Goal: Task Accomplishment & Management: Use online tool/utility

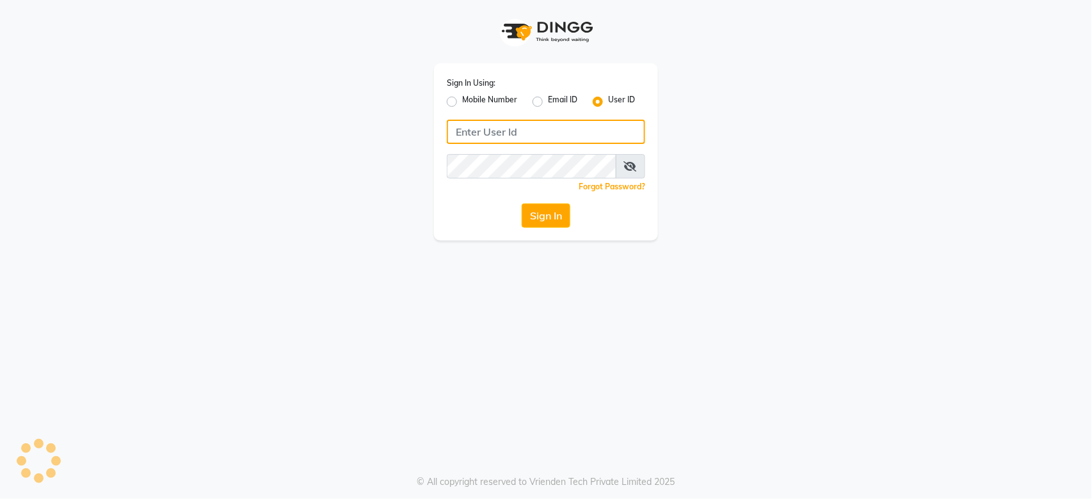
type input "e2753-18"
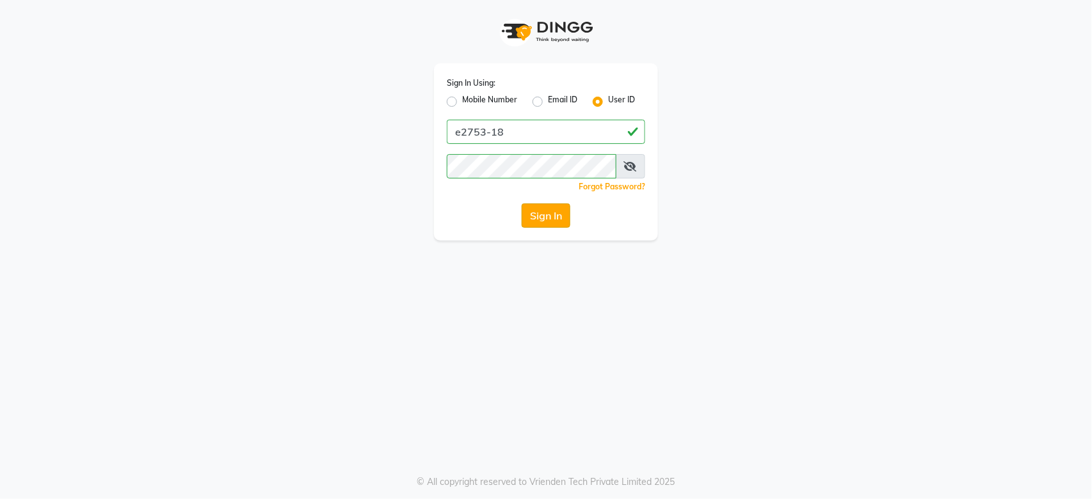
click at [565, 221] on button "Sign In" at bounding box center [545, 215] width 49 height 24
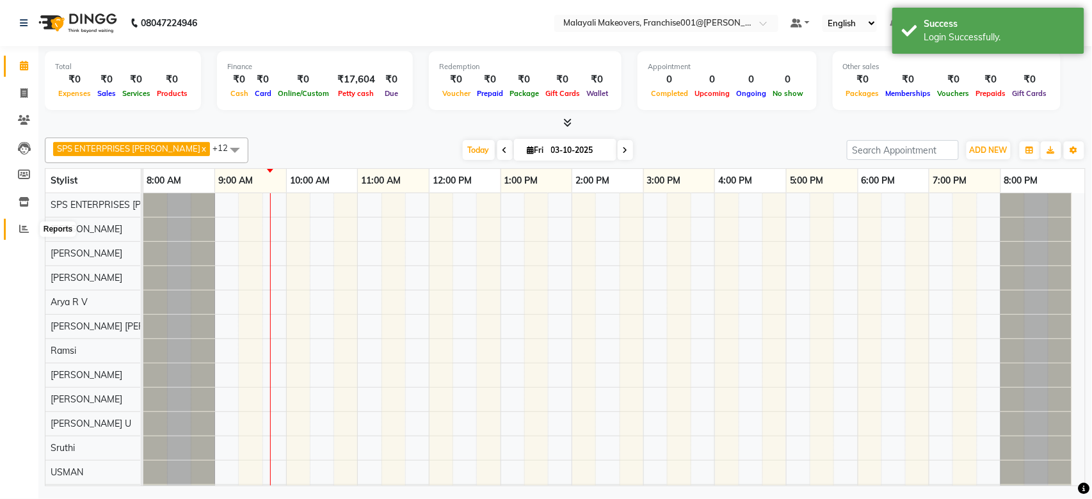
click at [31, 228] on span at bounding box center [24, 229] width 22 height 15
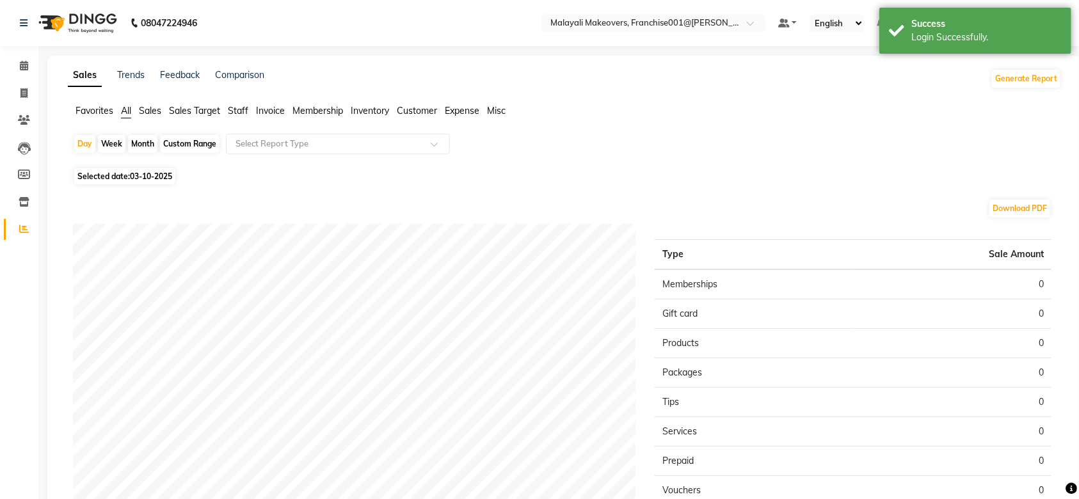
click at [146, 173] on span "03-10-2025" at bounding box center [151, 176] width 42 height 10
select select "10"
select select "2025"
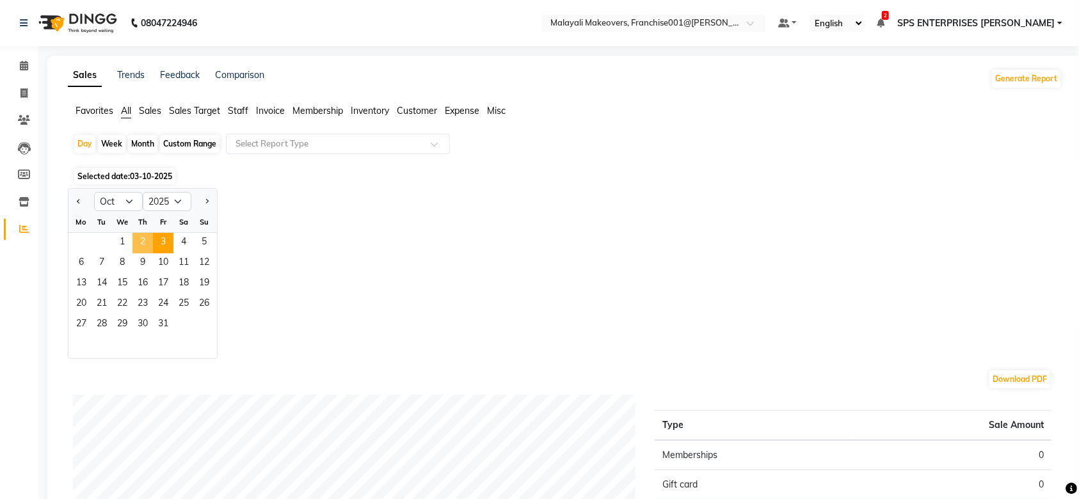
click at [144, 237] on span "2" at bounding box center [142, 243] width 20 height 20
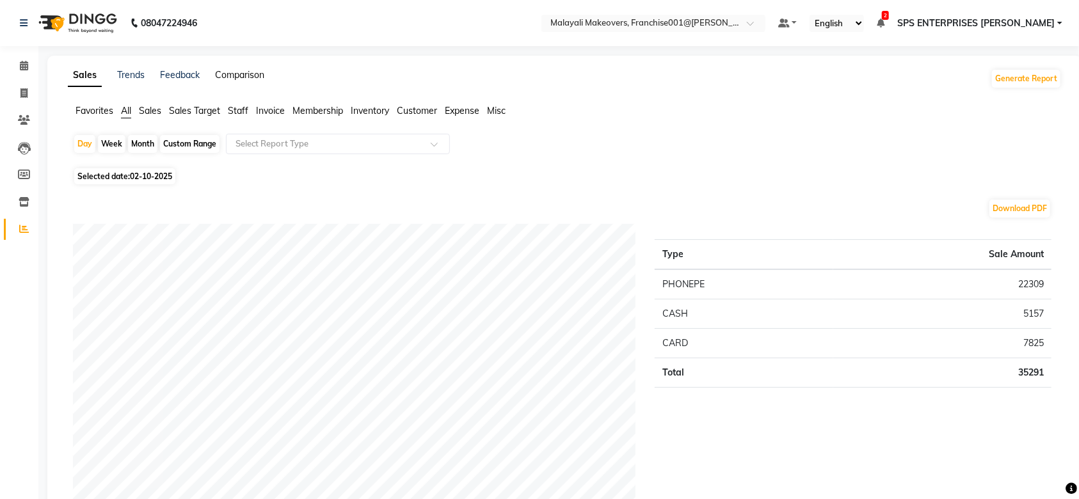
click at [234, 79] on link "Comparison" at bounding box center [239, 75] width 49 height 12
select select "single_date"
select select "single_date_dash"
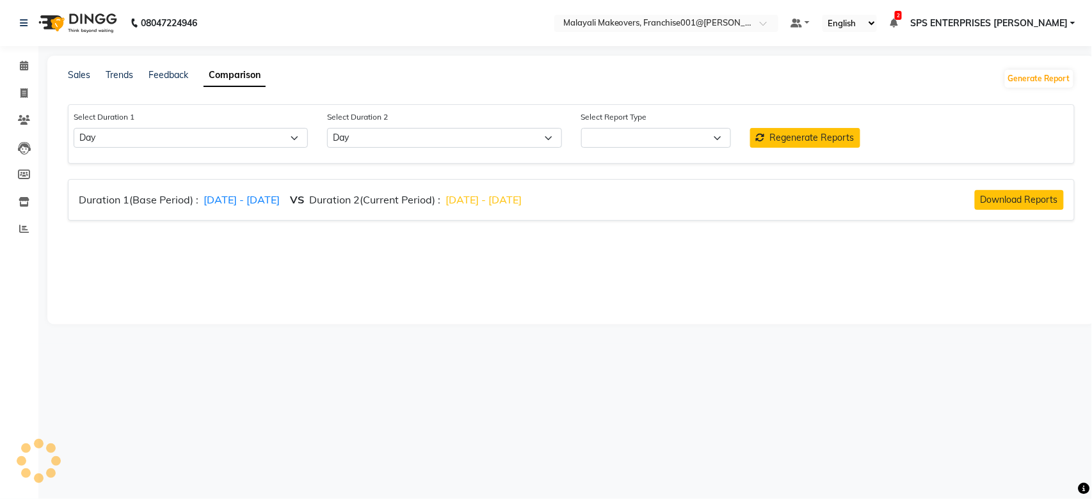
select select "comparison_report"
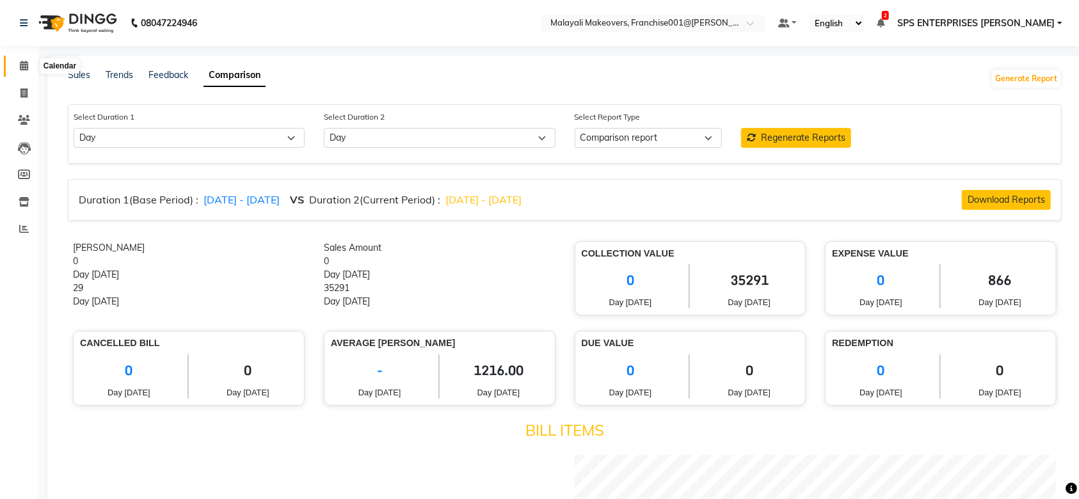
click at [27, 66] on icon at bounding box center [24, 66] width 8 height 10
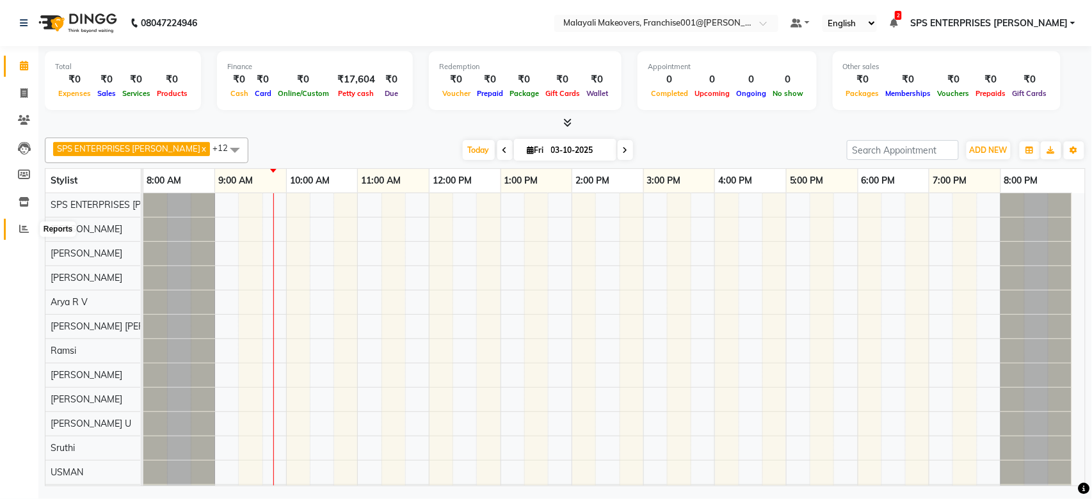
click at [22, 223] on span at bounding box center [24, 229] width 22 height 15
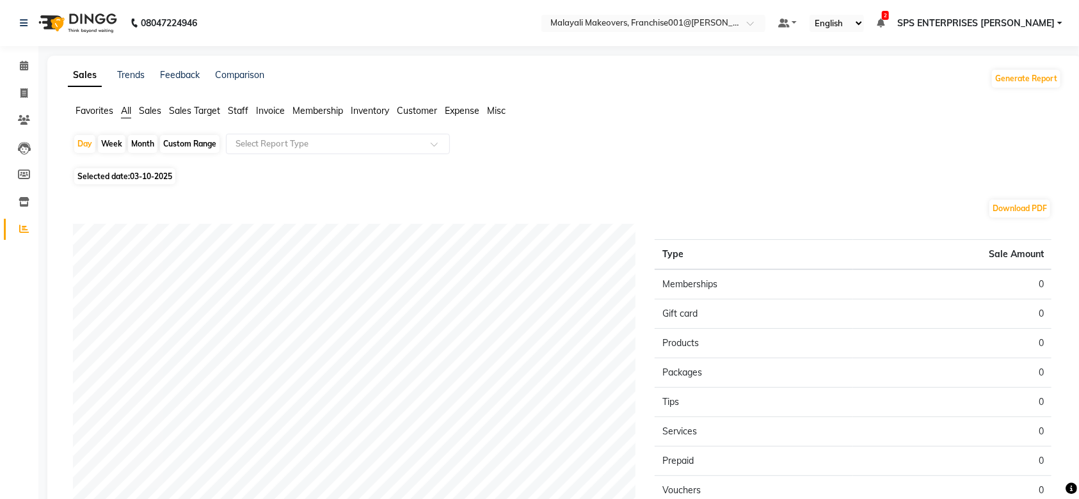
click at [140, 179] on span "03-10-2025" at bounding box center [151, 176] width 42 height 10
select select "10"
select select "2025"
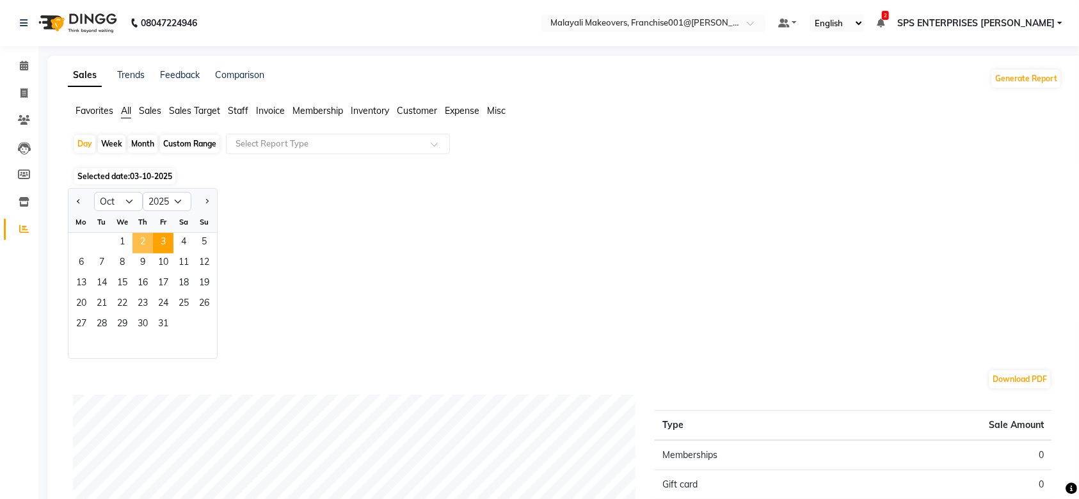
click at [141, 242] on span "2" at bounding box center [142, 243] width 20 height 20
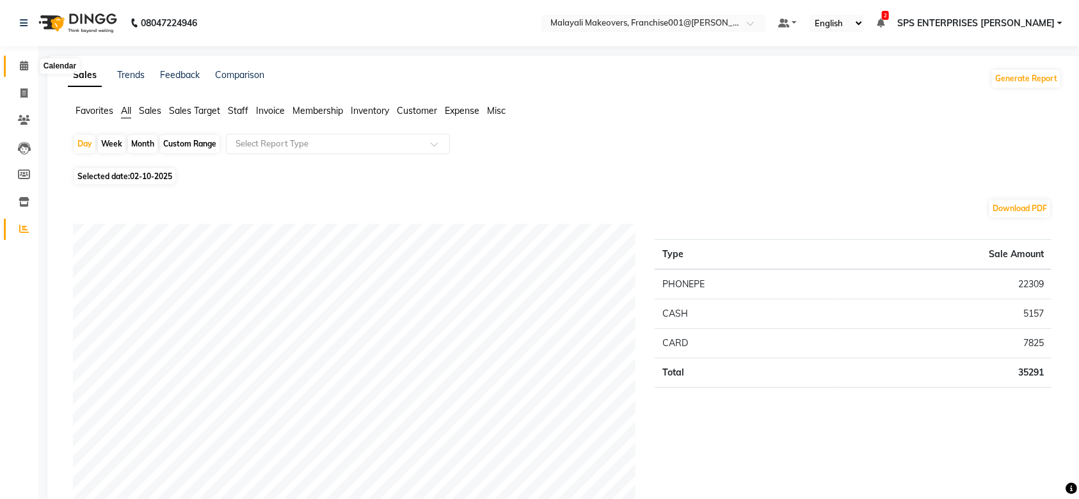
click at [24, 67] on icon at bounding box center [24, 66] width 8 height 10
